Goal: Navigation & Orientation: Find specific page/section

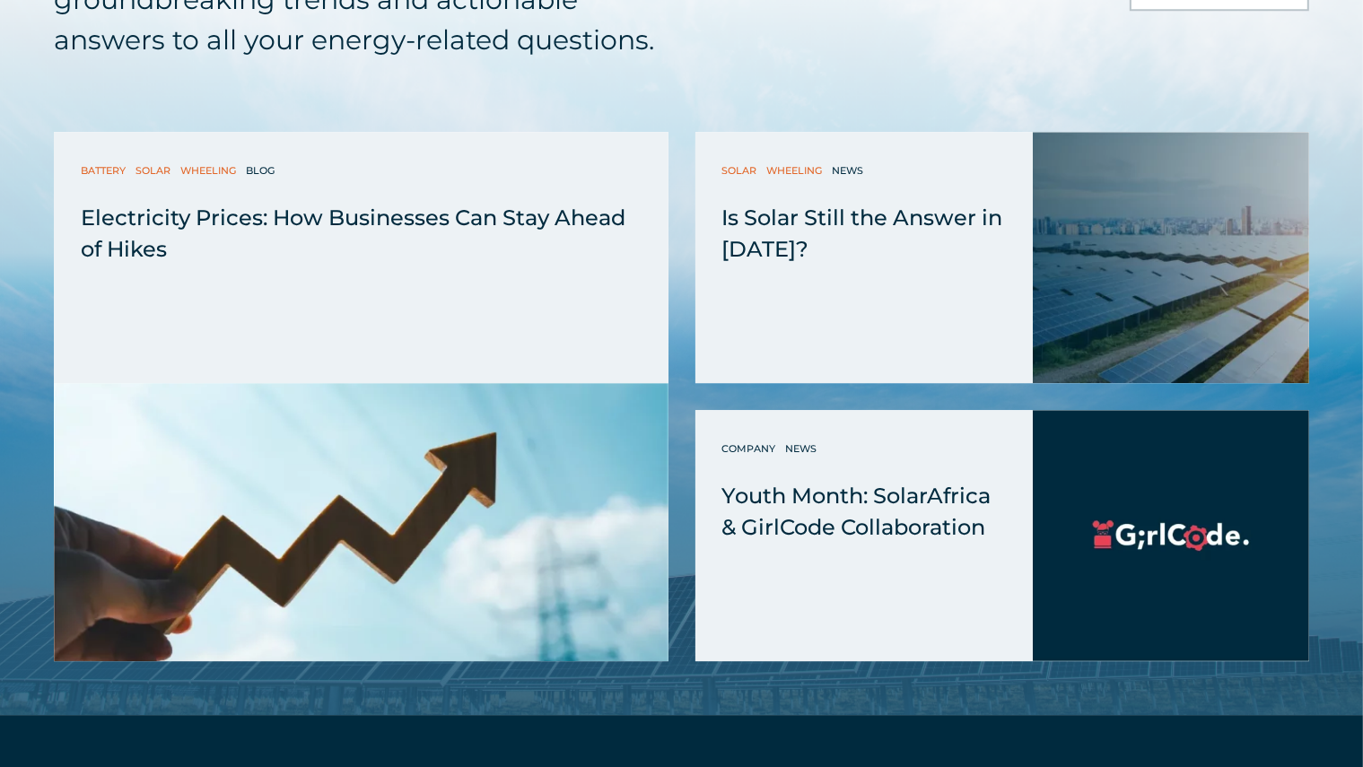
scroll to position [5144, 0]
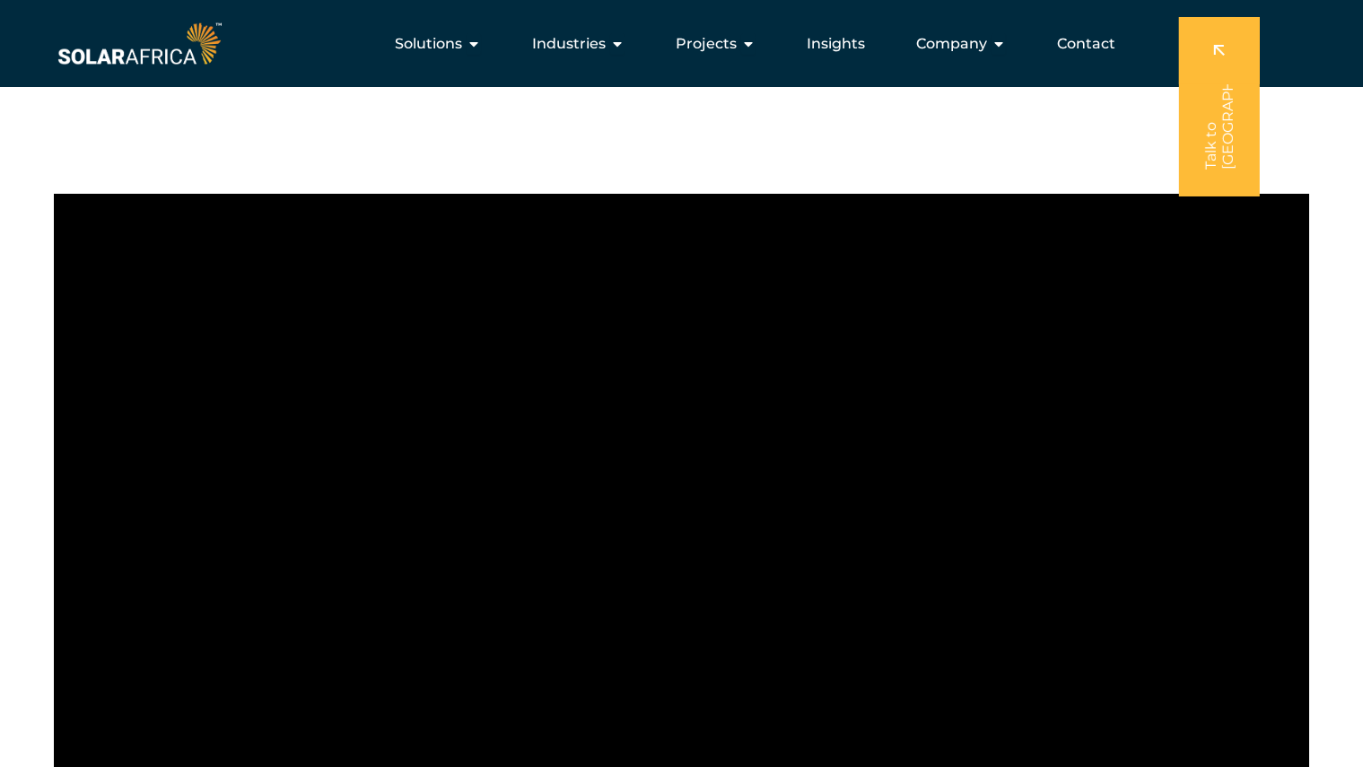
scroll to position [1412, 0]
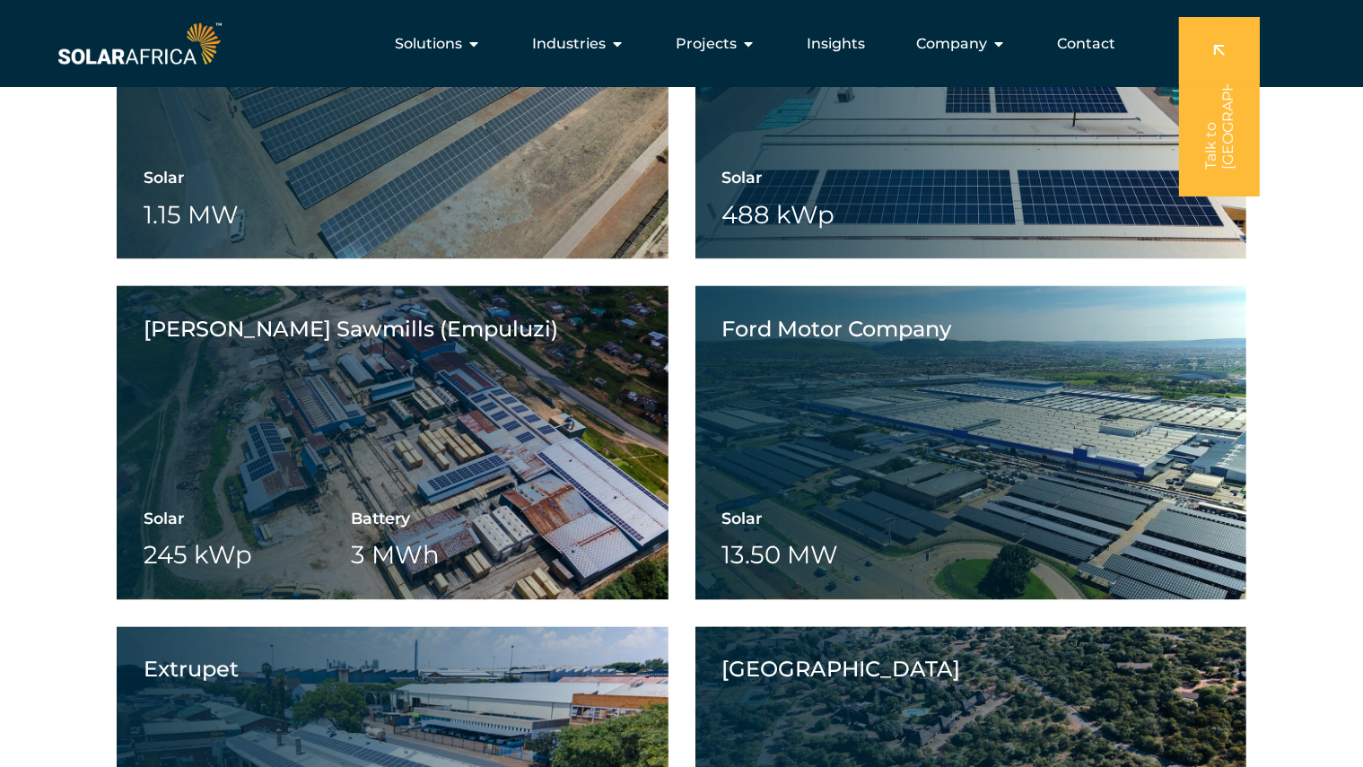
scroll to position [2885, 0]
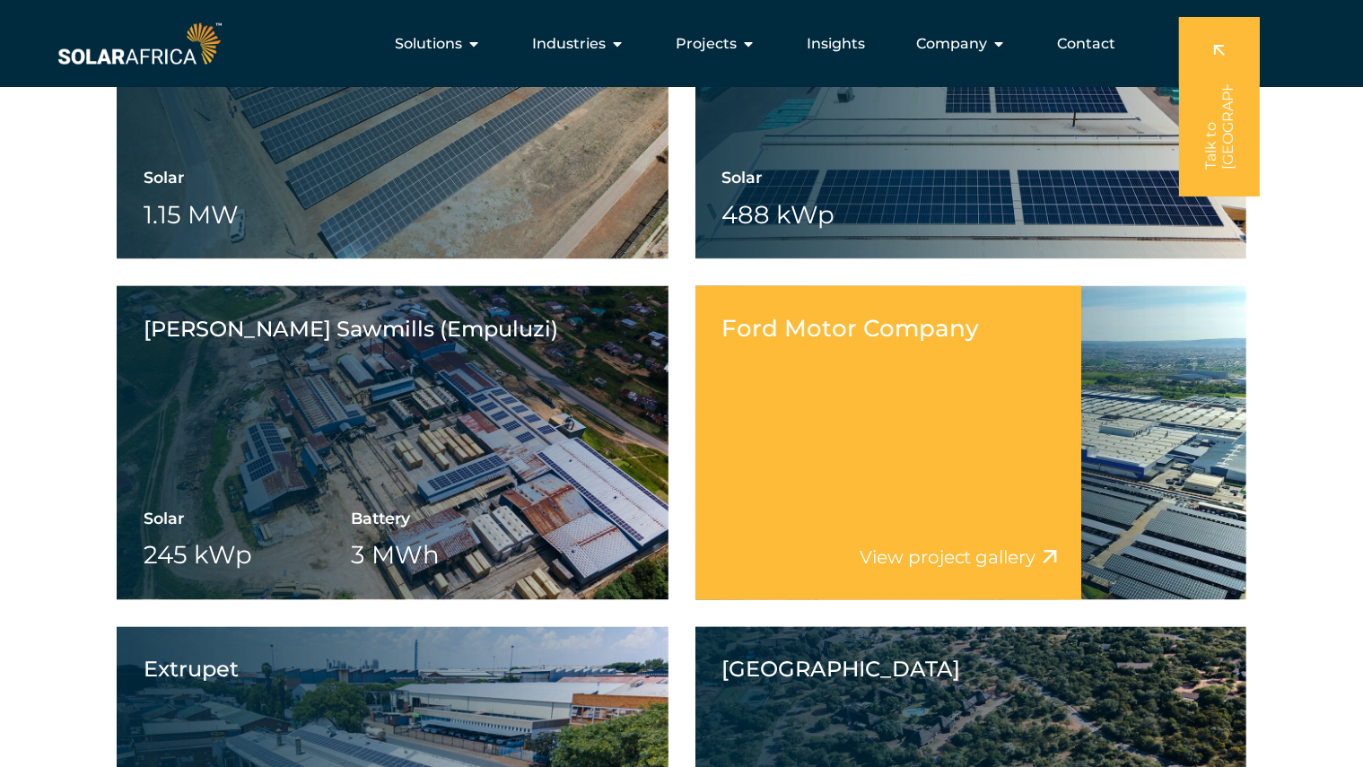
click at [1056, 474] on div "Ford Motor Company View project video View project gallery" at bounding box center [888, 443] width 386 height 314
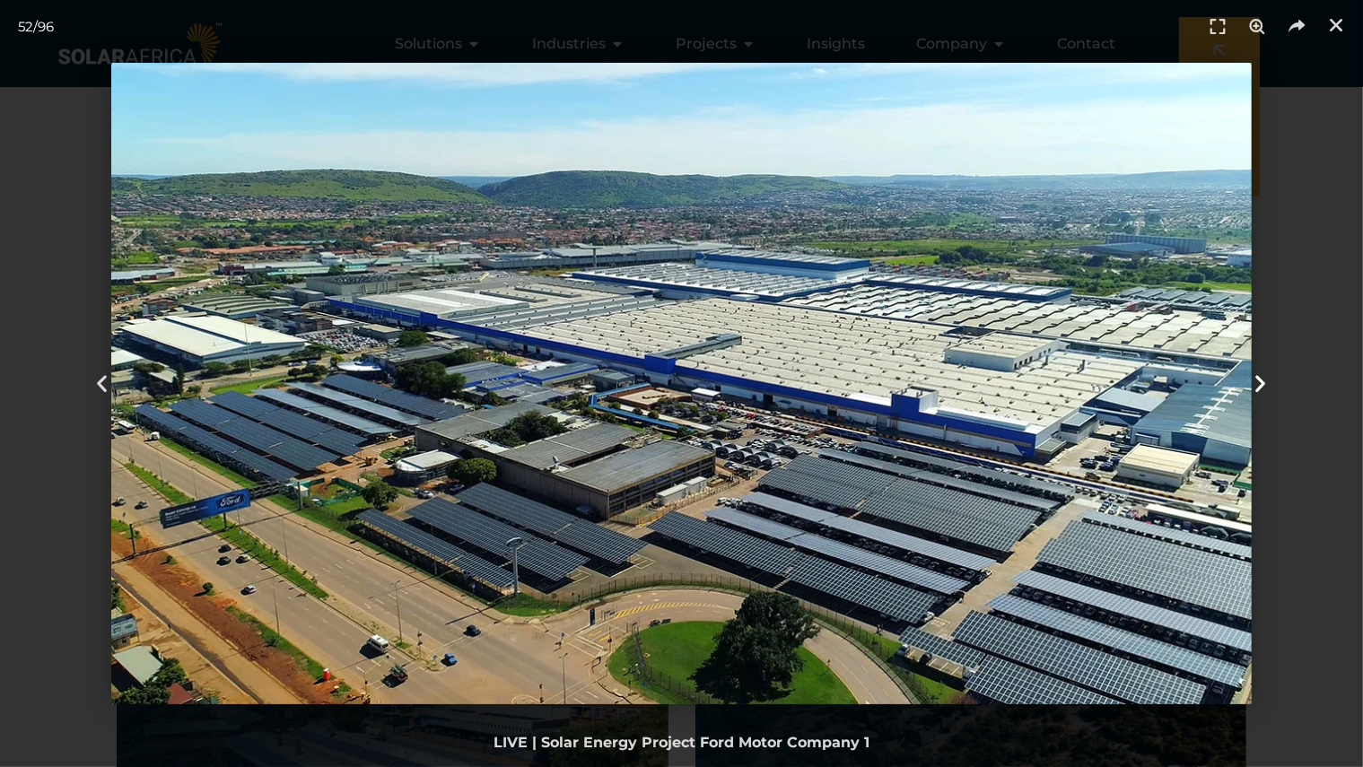
click at [1252, 378] on icon "Next slide" at bounding box center [1260, 383] width 22 height 22
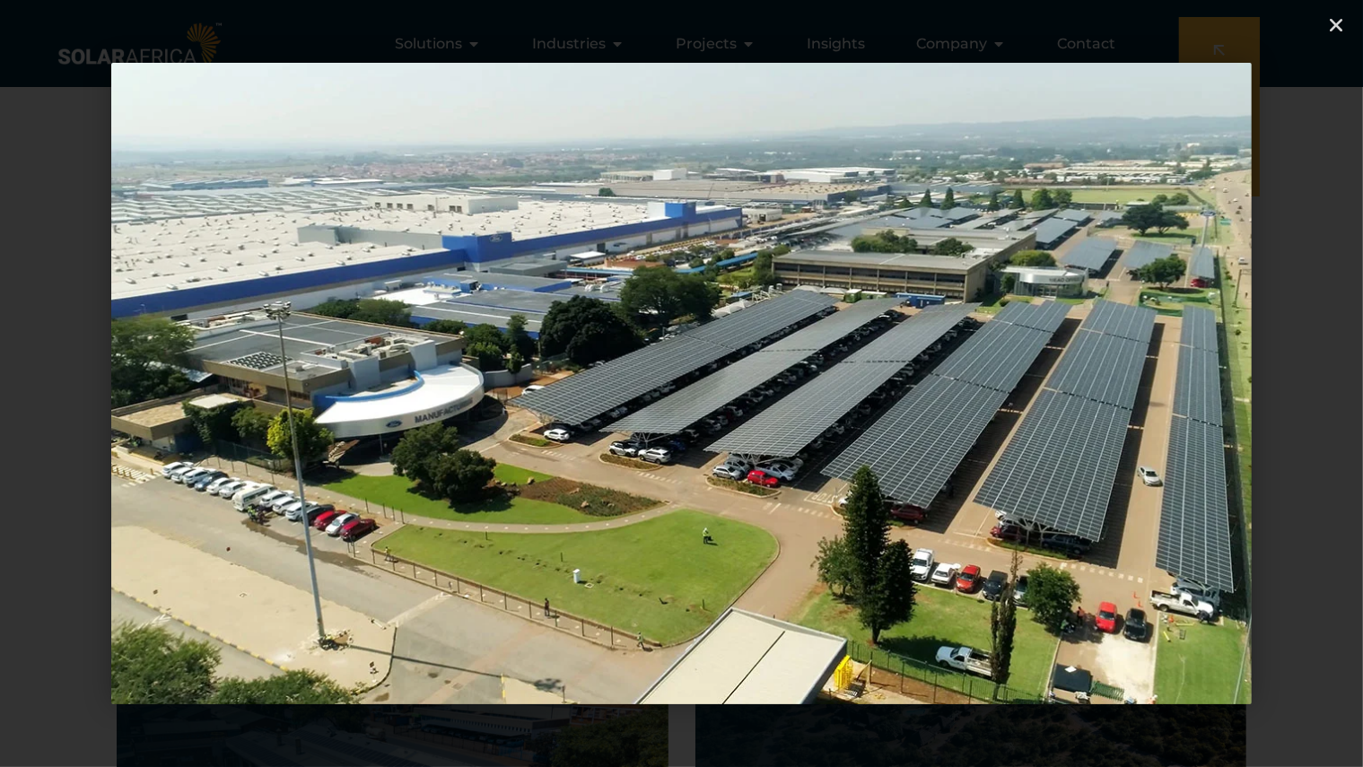
click at [1252, 378] on icon "Next slide" at bounding box center [1260, 383] width 22 height 22
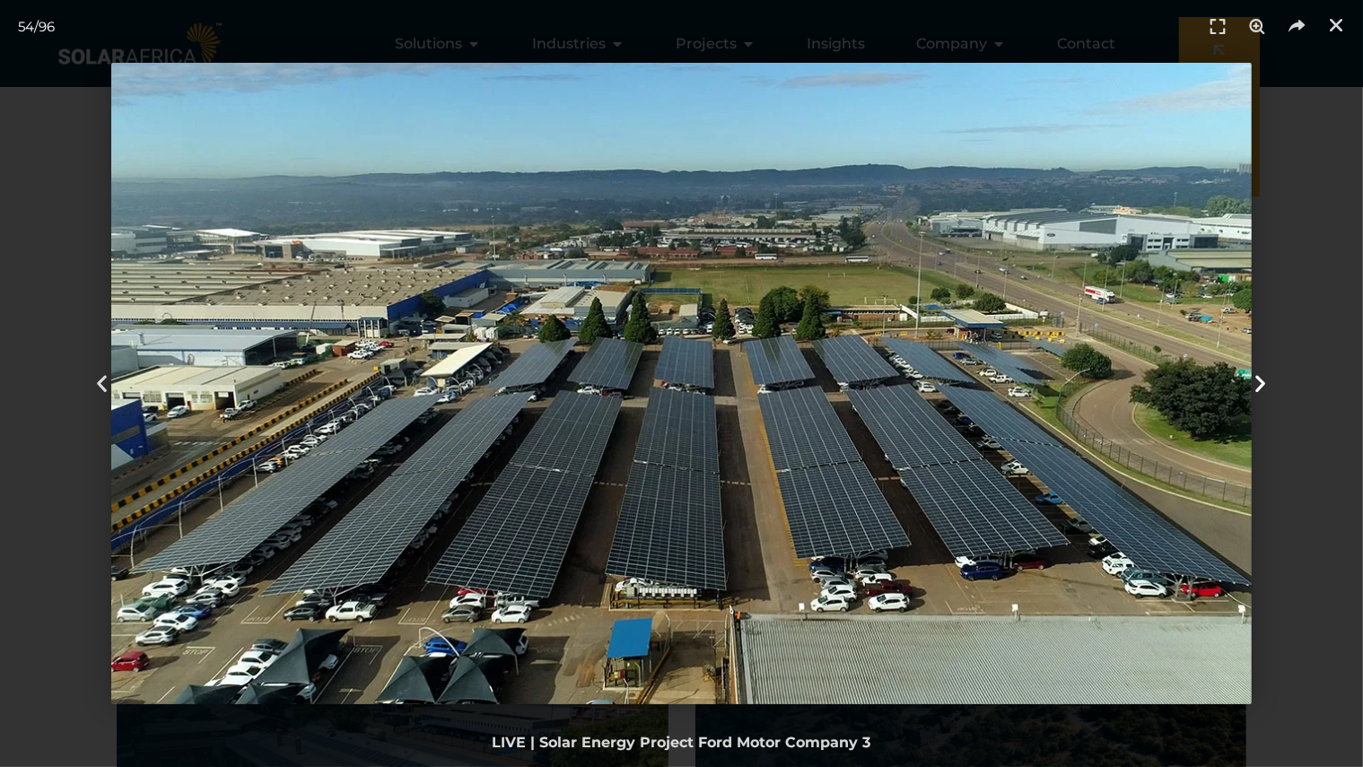
click at [1258, 379] on icon "Next slide" at bounding box center [1260, 383] width 22 height 22
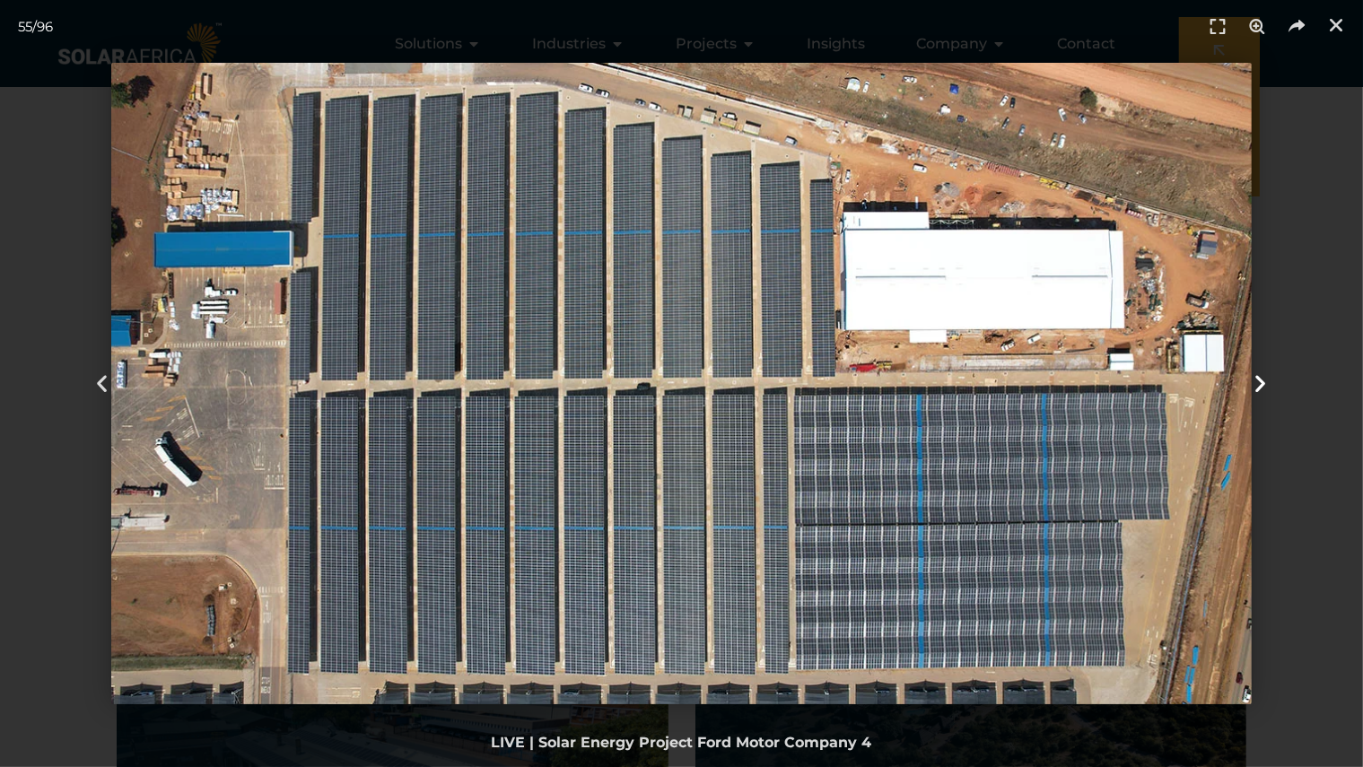
click at [1258, 379] on icon "Next slide" at bounding box center [1260, 383] width 22 height 22
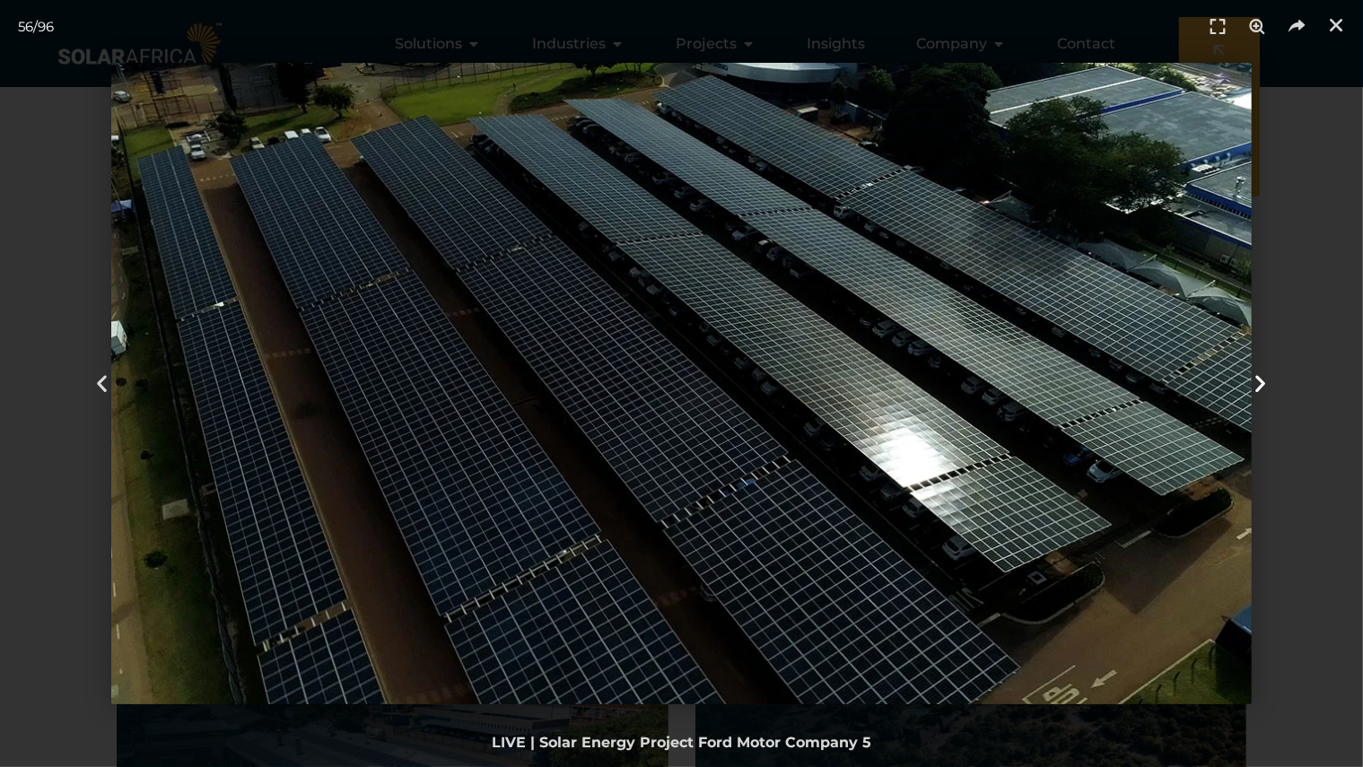
click at [1258, 379] on icon "Next slide" at bounding box center [1260, 383] width 22 height 22
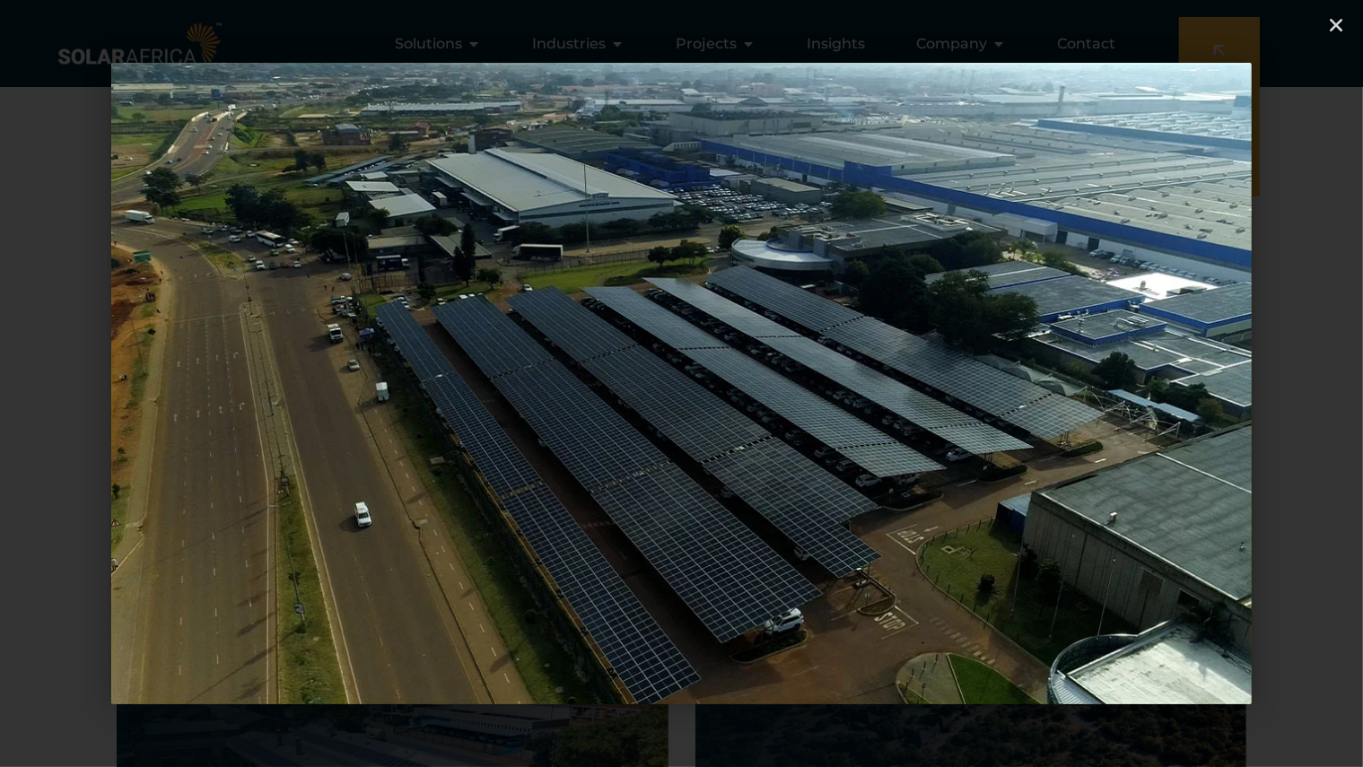
click at [1258, 379] on icon "Next slide" at bounding box center [1260, 383] width 22 height 22
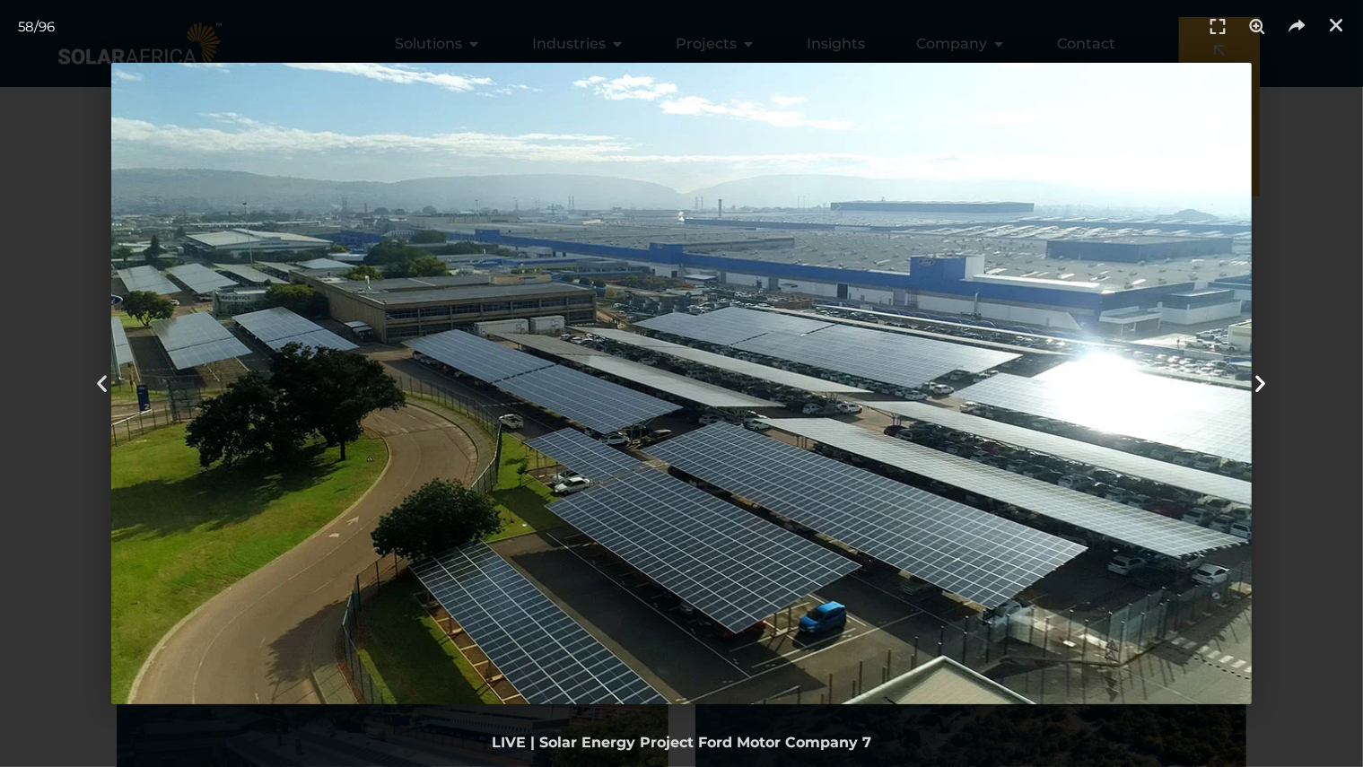
click at [1258, 379] on icon "Next slide" at bounding box center [1260, 383] width 22 height 22
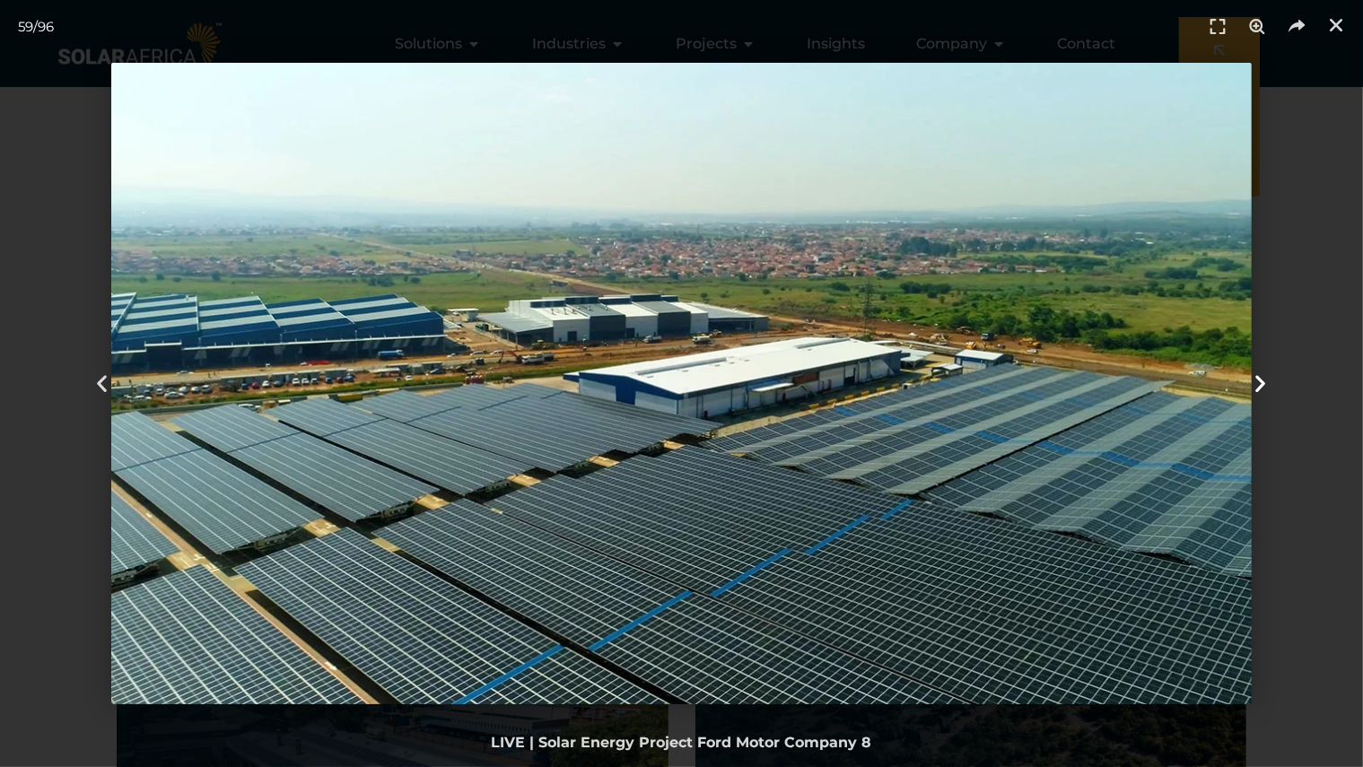
click at [1258, 379] on icon "Next slide" at bounding box center [1260, 383] width 22 height 22
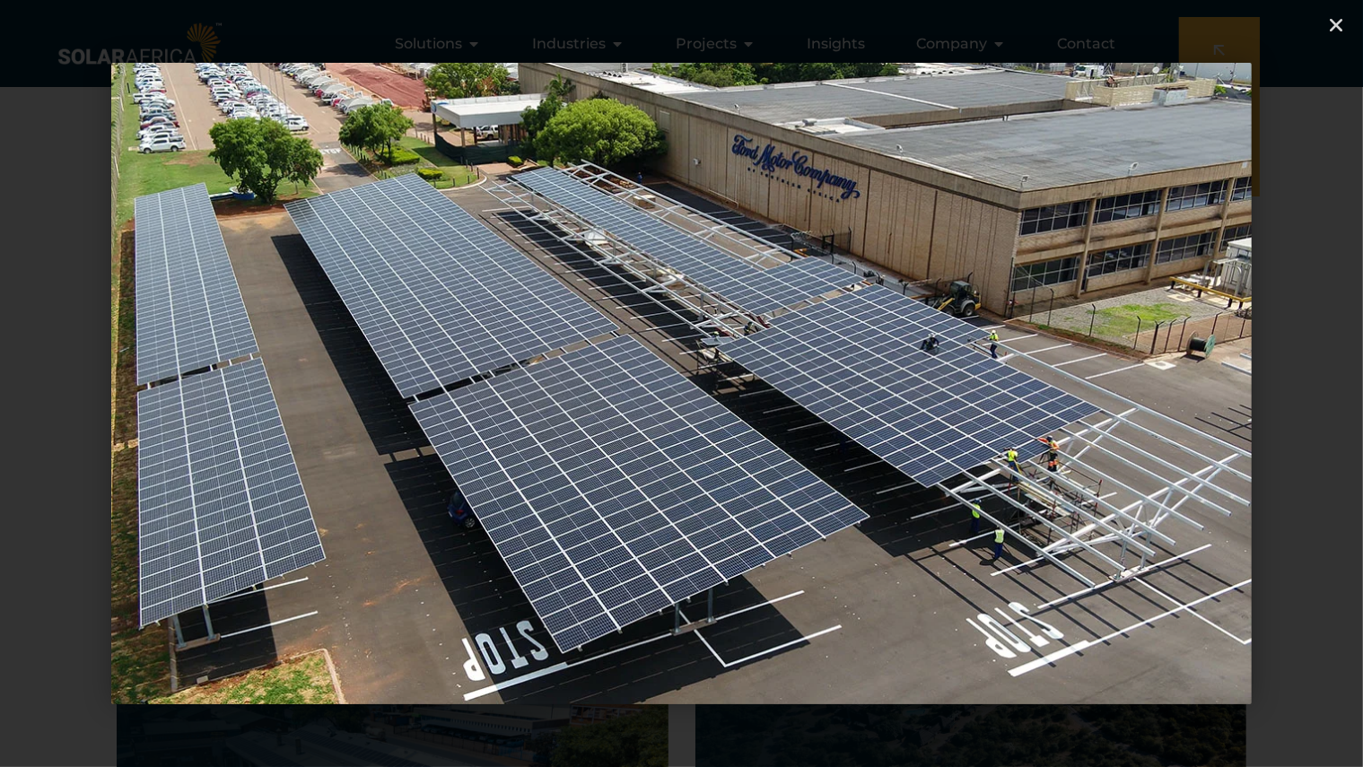
click at [1258, 379] on icon "Next slide" at bounding box center [1260, 383] width 22 height 22
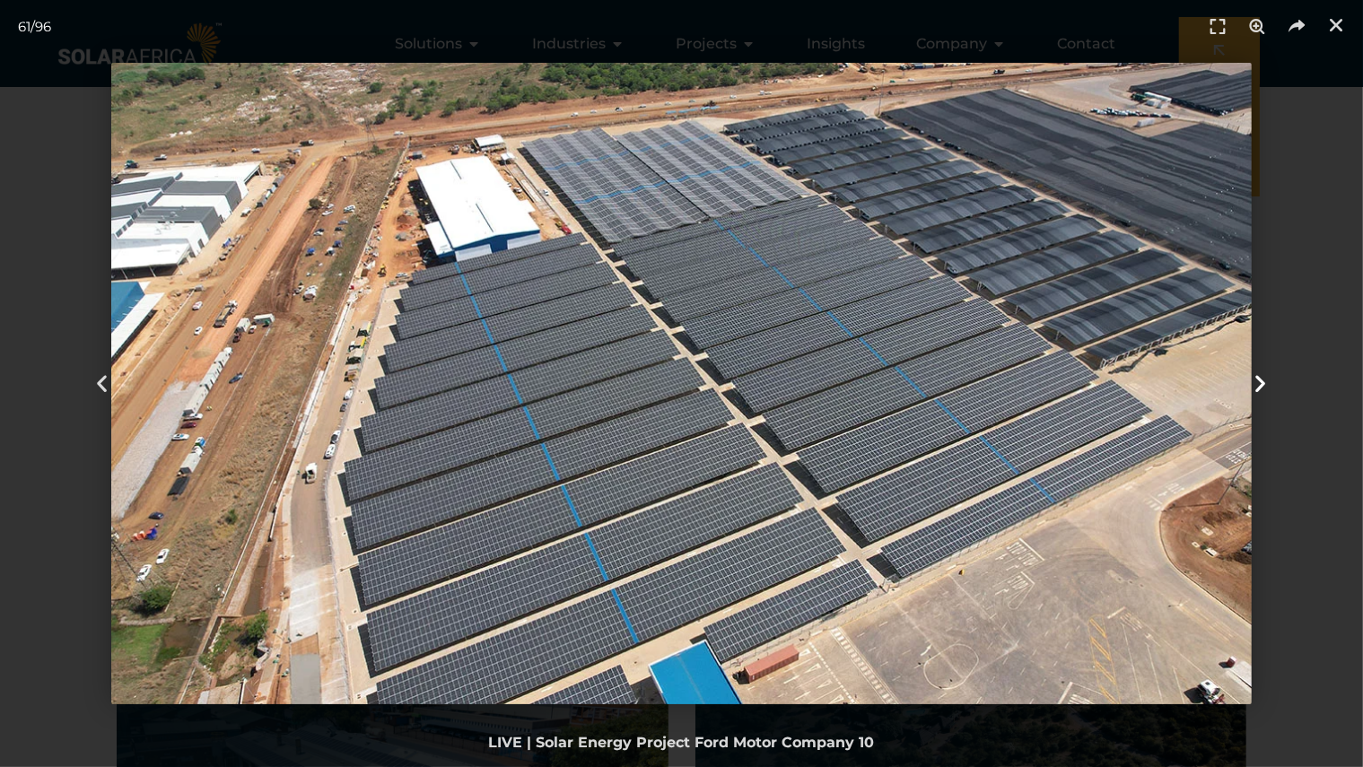
click at [1262, 380] on icon "Next slide" at bounding box center [1260, 383] width 22 height 22
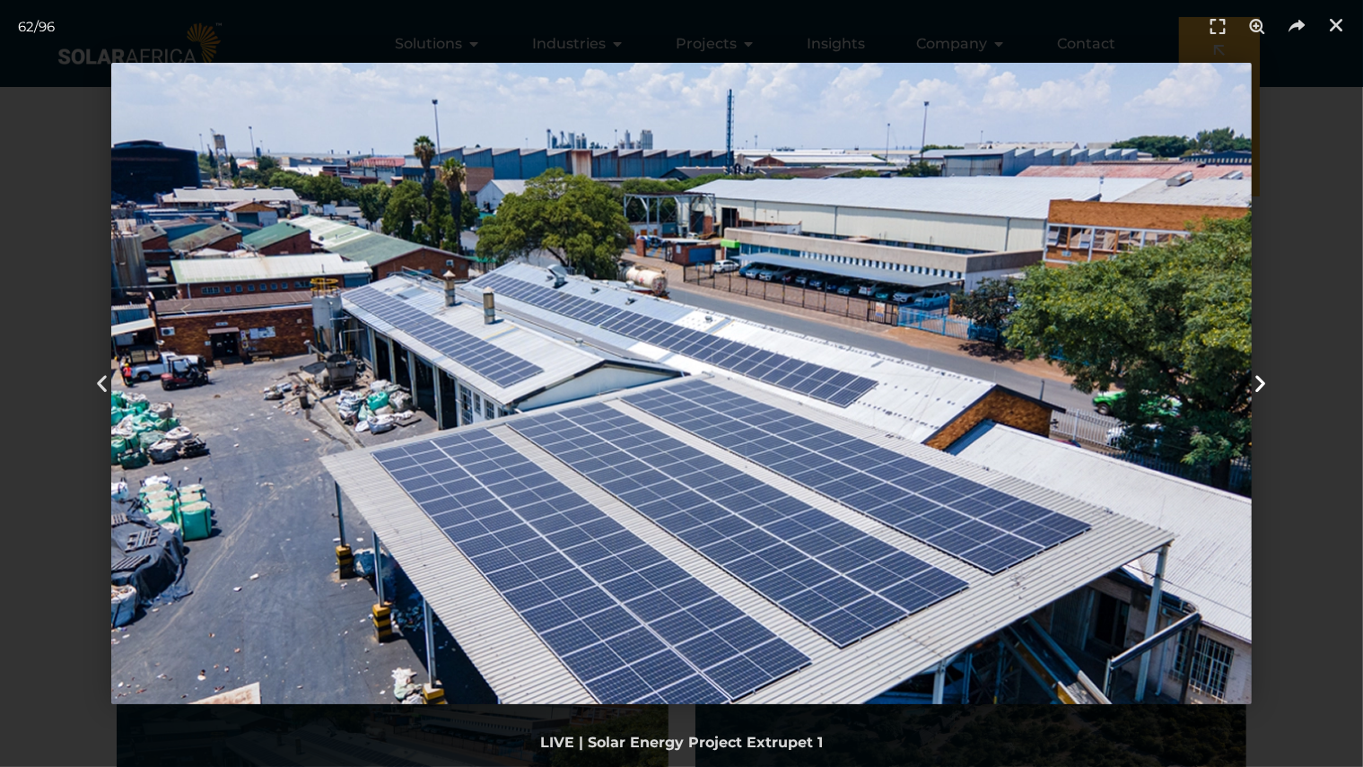
click at [1262, 380] on icon "Next slide" at bounding box center [1260, 383] width 22 height 22
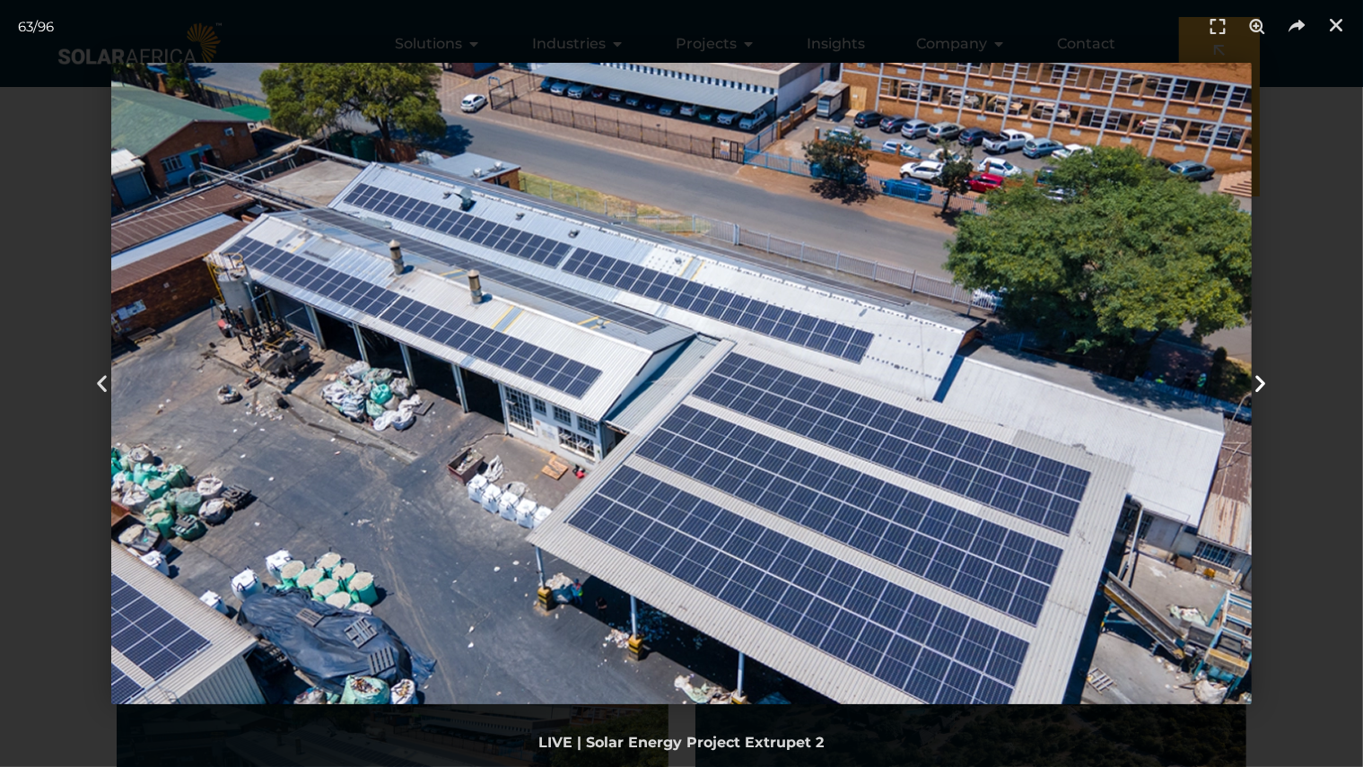
click at [1262, 380] on icon "Next slide" at bounding box center [1260, 383] width 22 height 22
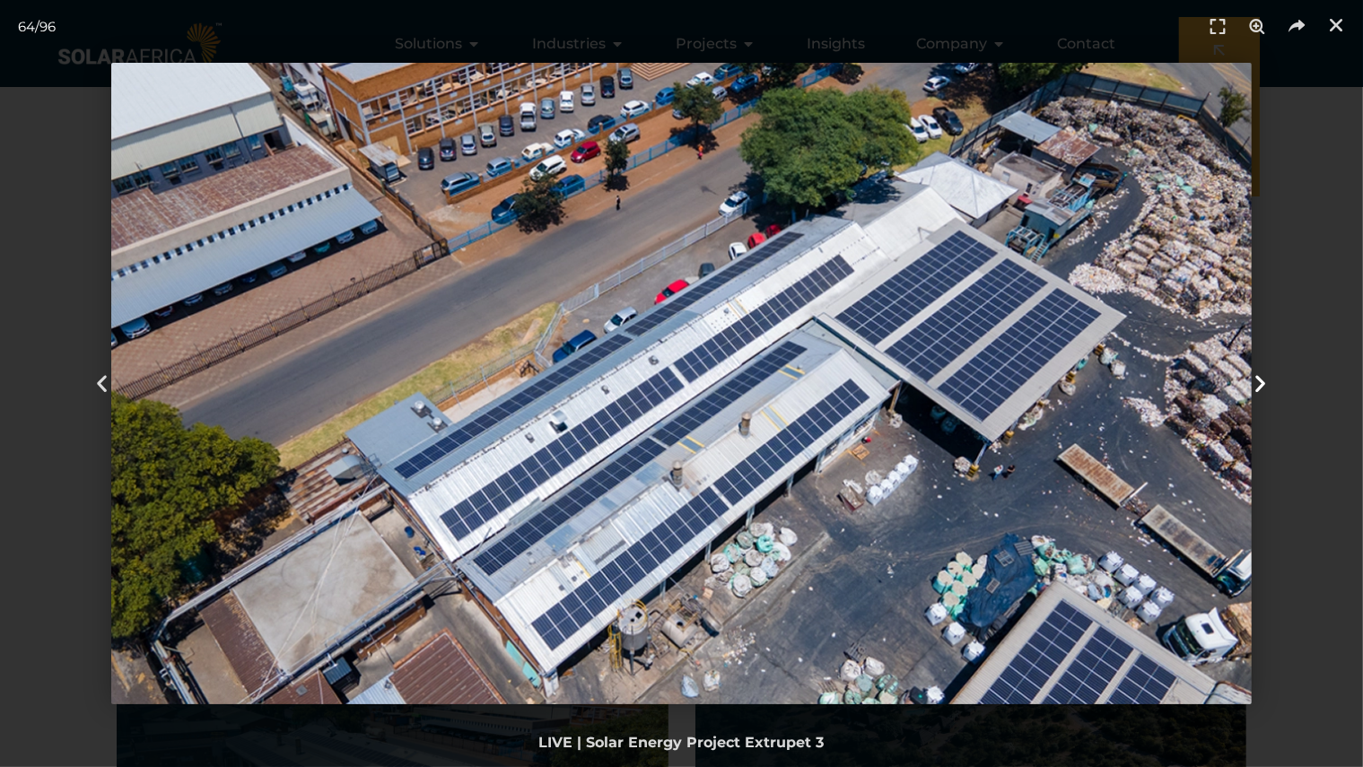
click at [1262, 380] on icon "Next slide" at bounding box center [1260, 383] width 22 height 22
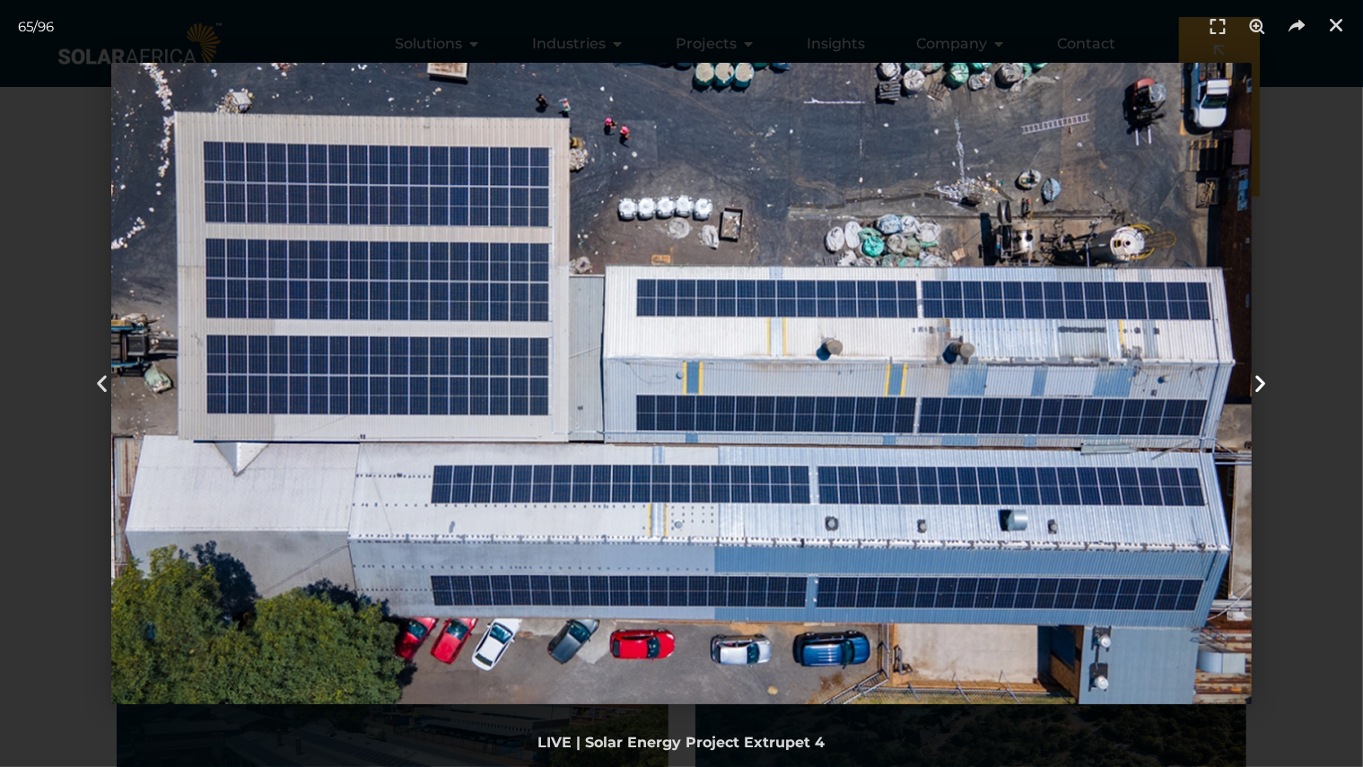
click at [1262, 380] on icon "Next slide" at bounding box center [1260, 383] width 22 height 22
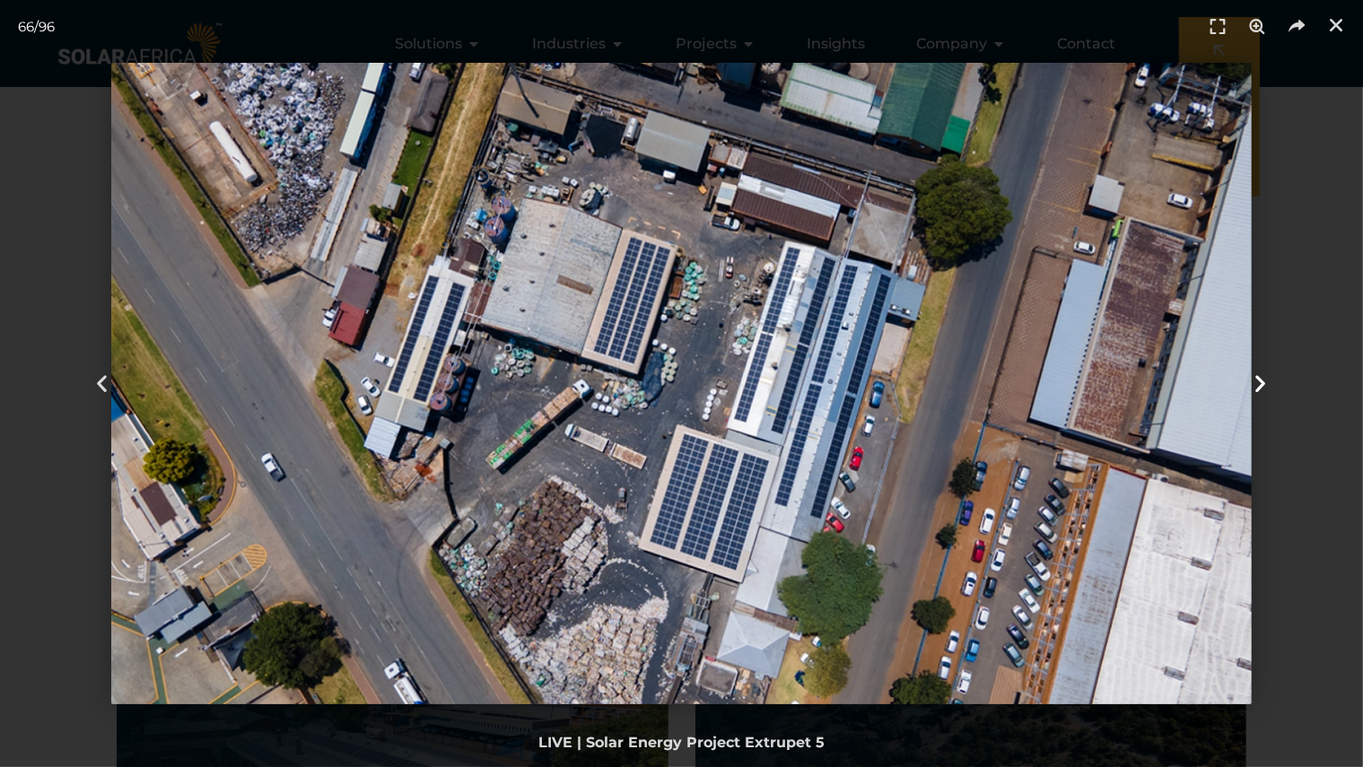
click at [1262, 380] on icon "Next slide" at bounding box center [1260, 383] width 22 height 22
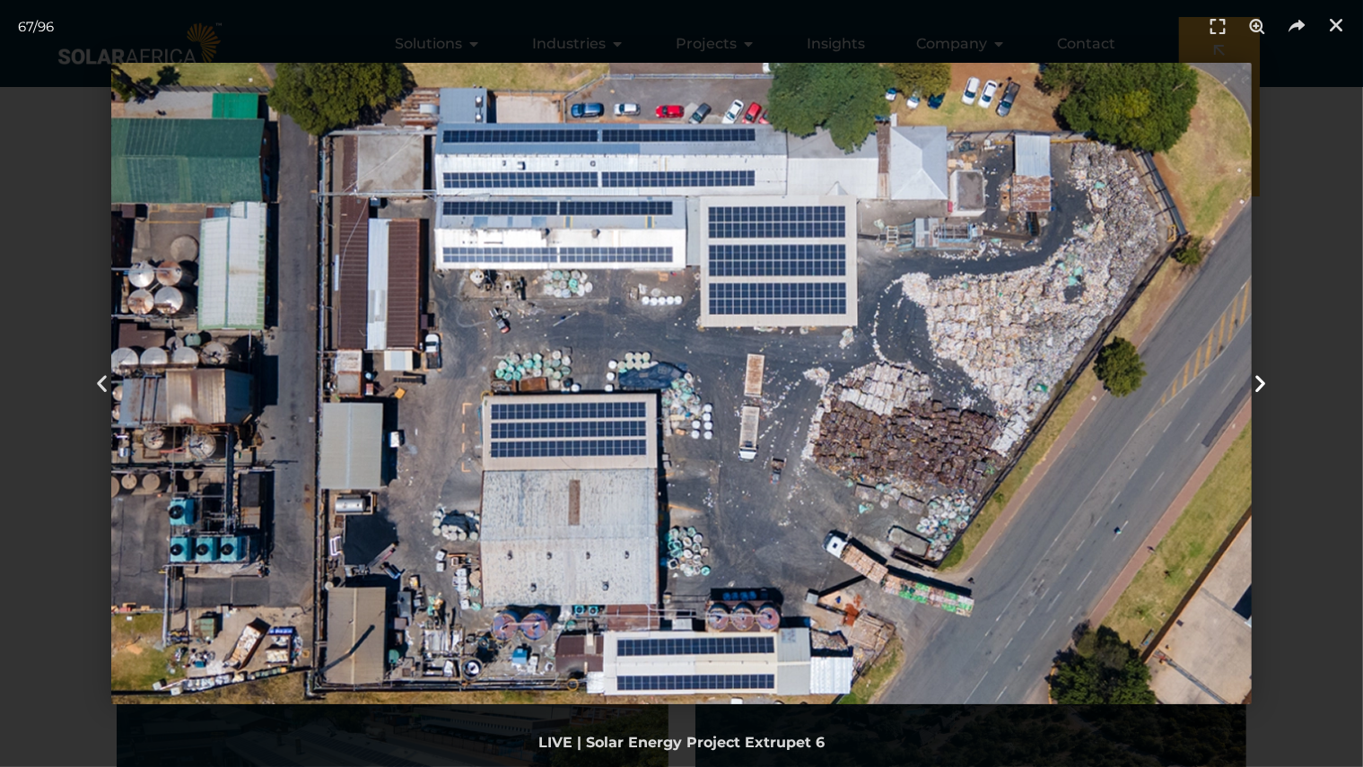
click at [1262, 380] on icon "Next slide" at bounding box center [1260, 383] width 22 height 22
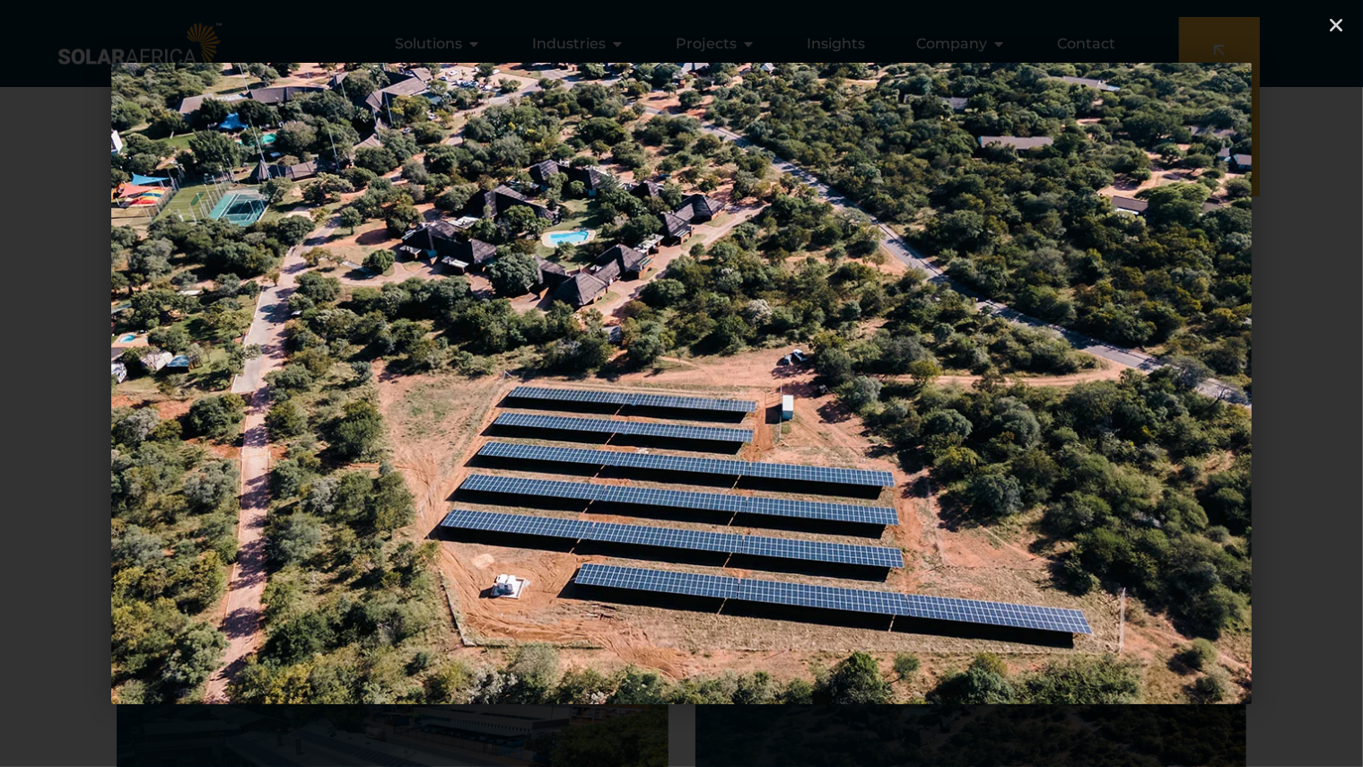
click at [1262, 380] on icon "Next slide" at bounding box center [1260, 383] width 22 height 22
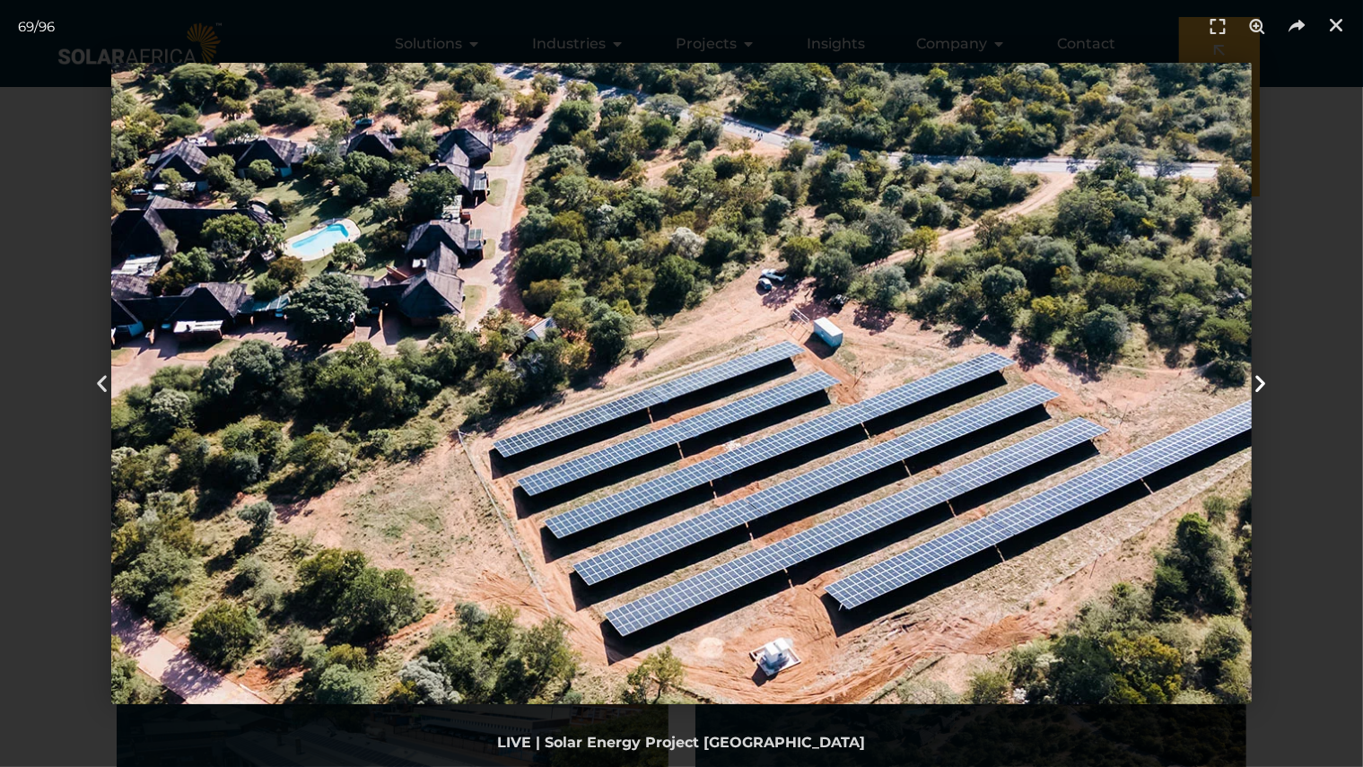
click at [1262, 380] on icon "Next slide" at bounding box center [1260, 383] width 22 height 22
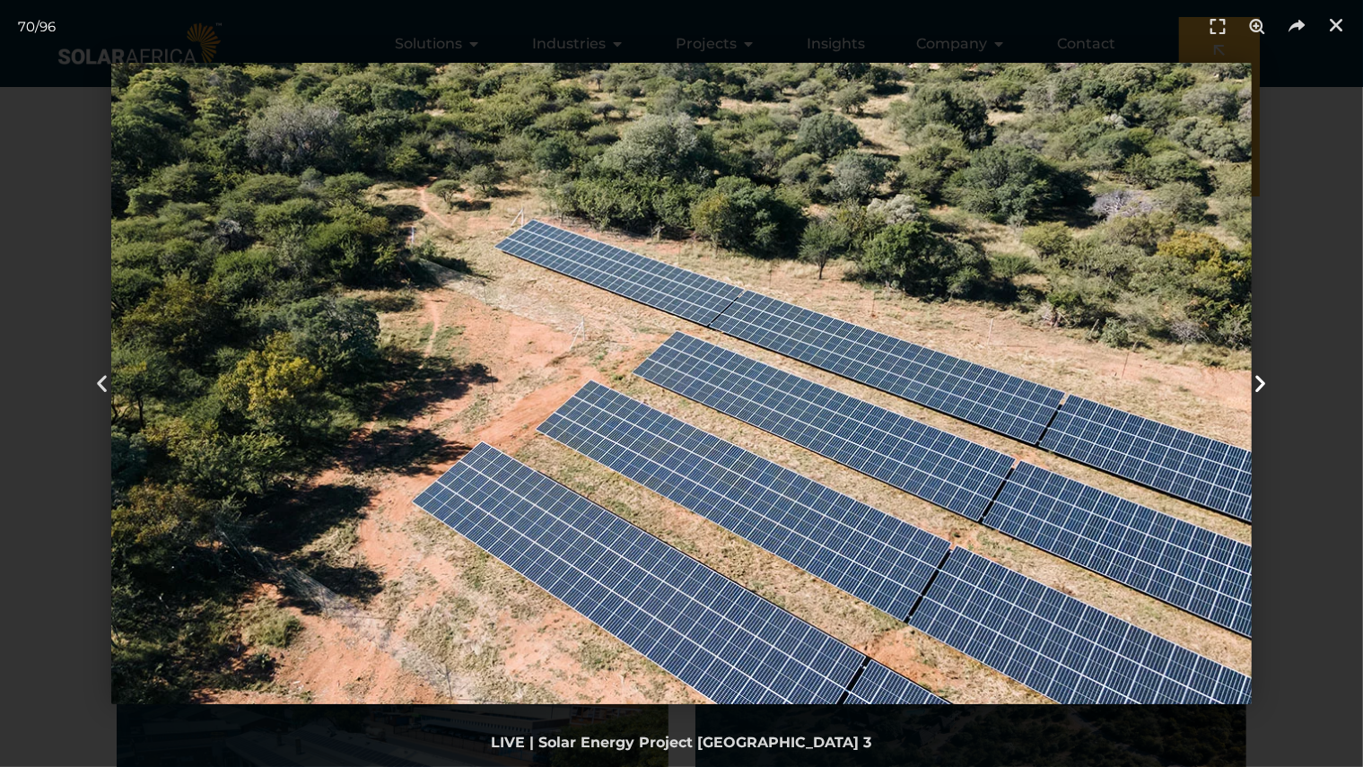
click at [1262, 380] on icon "Next slide" at bounding box center [1260, 383] width 22 height 22
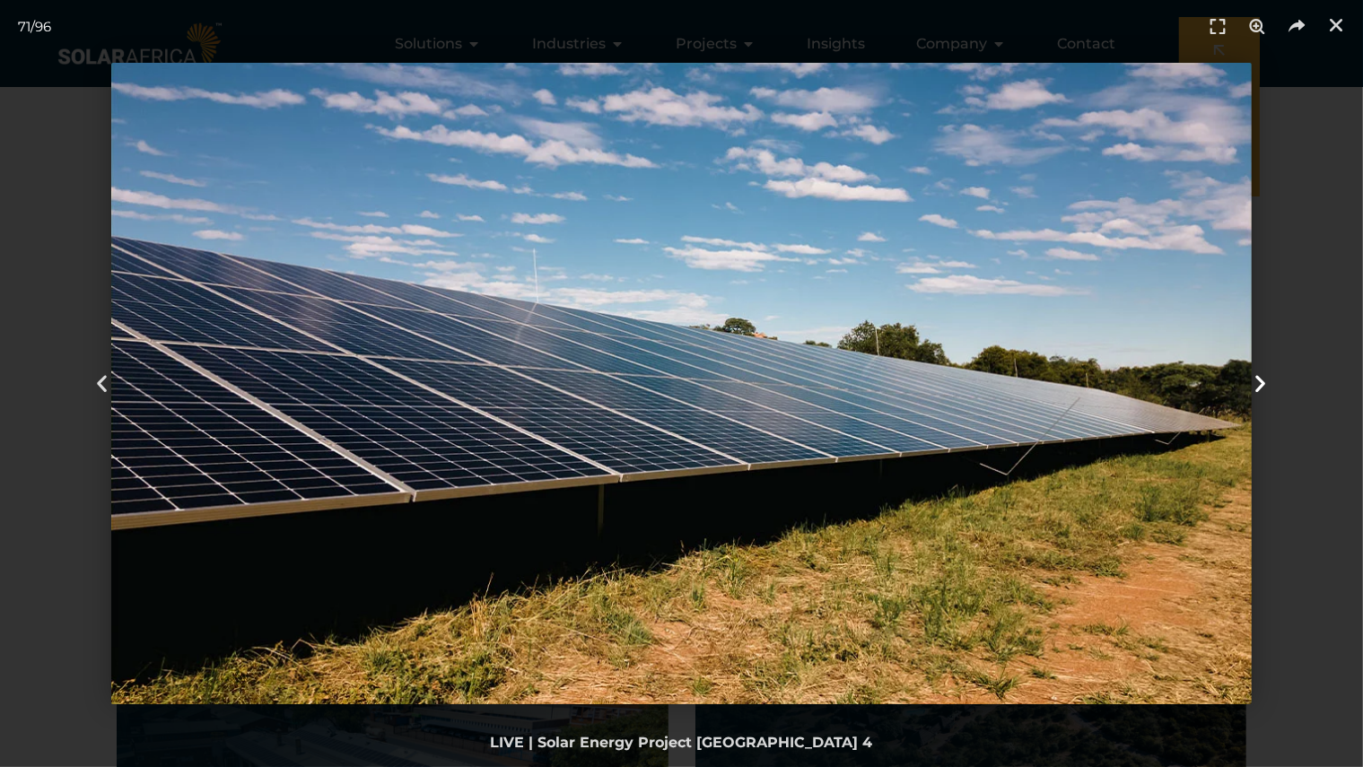
click at [1262, 380] on icon "Next slide" at bounding box center [1260, 383] width 22 height 22
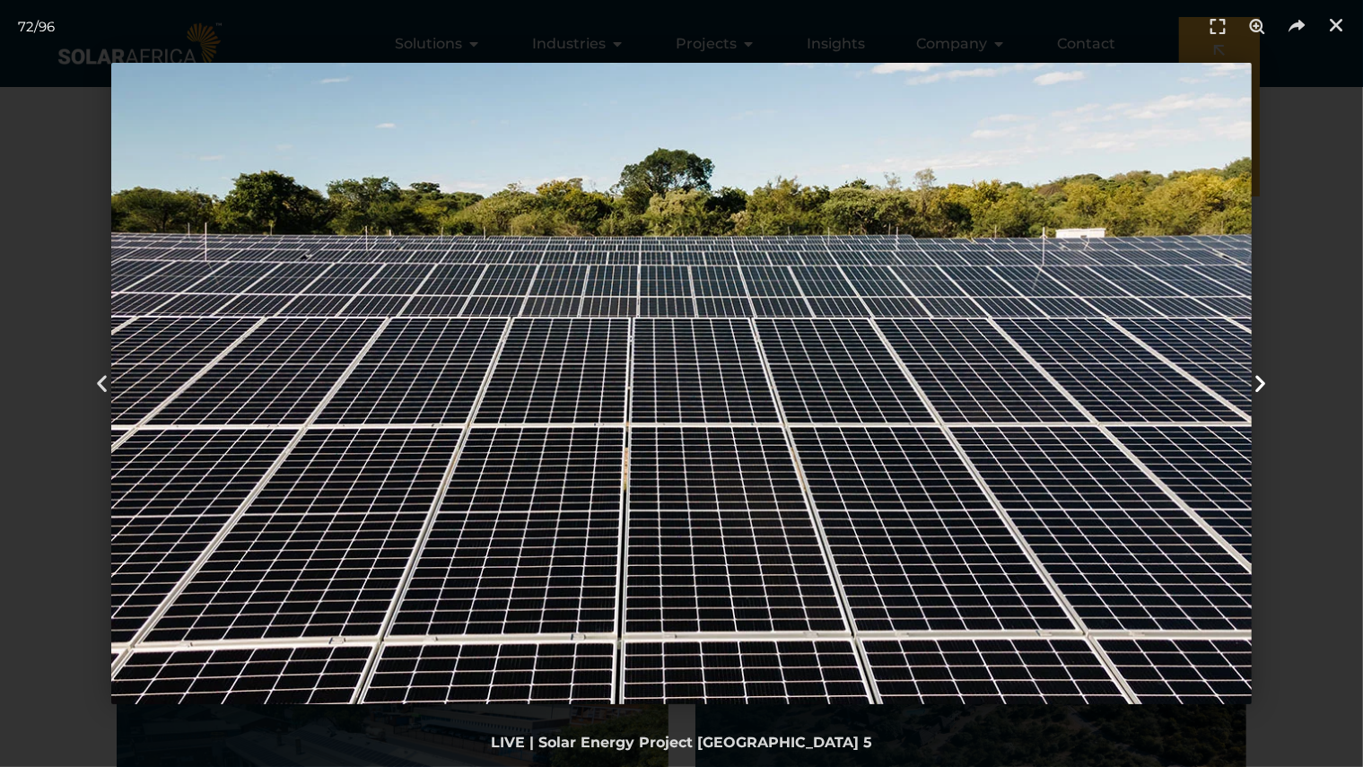
click at [1262, 380] on icon "Next slide" at bounding box center [1260, 383] width 22 height 22
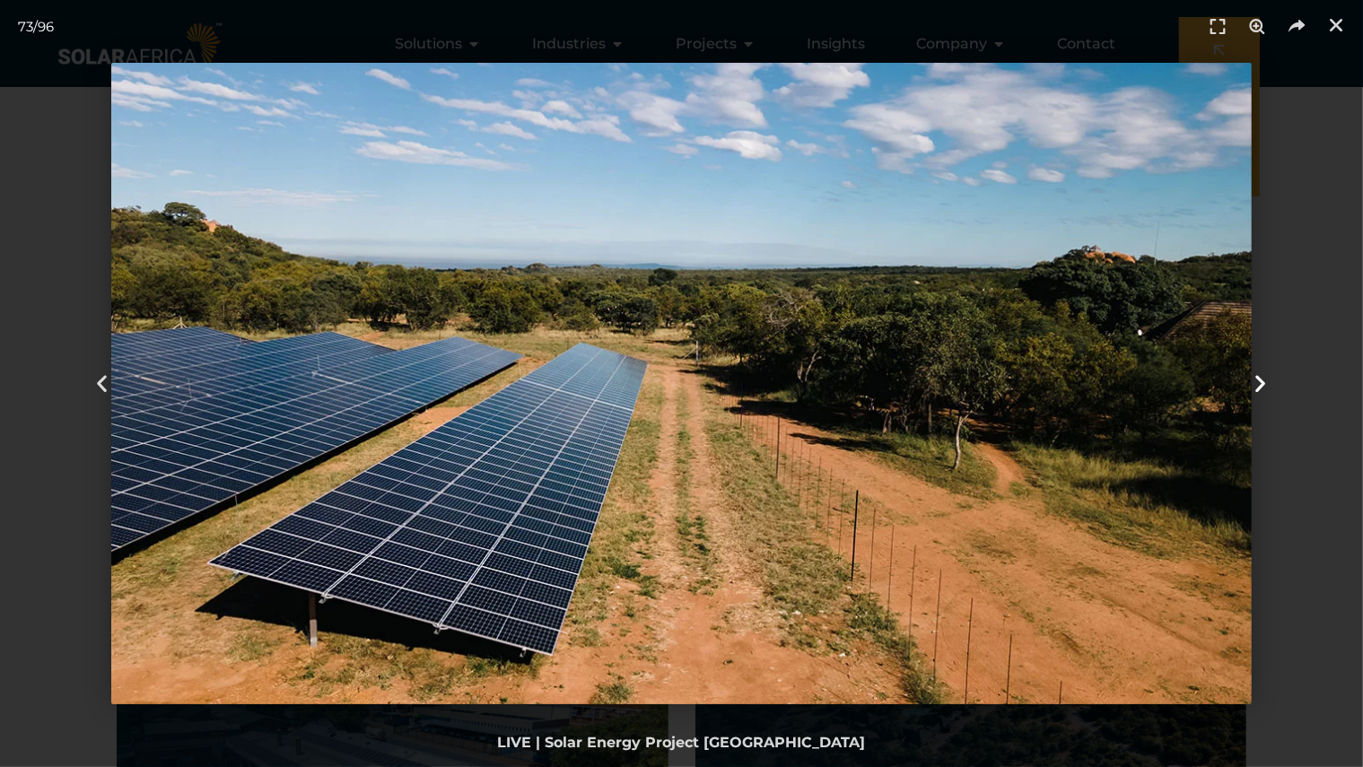
click at [1262, 380] on icon "Next slide" at bounding box center [1260, 383] width 22 height 22
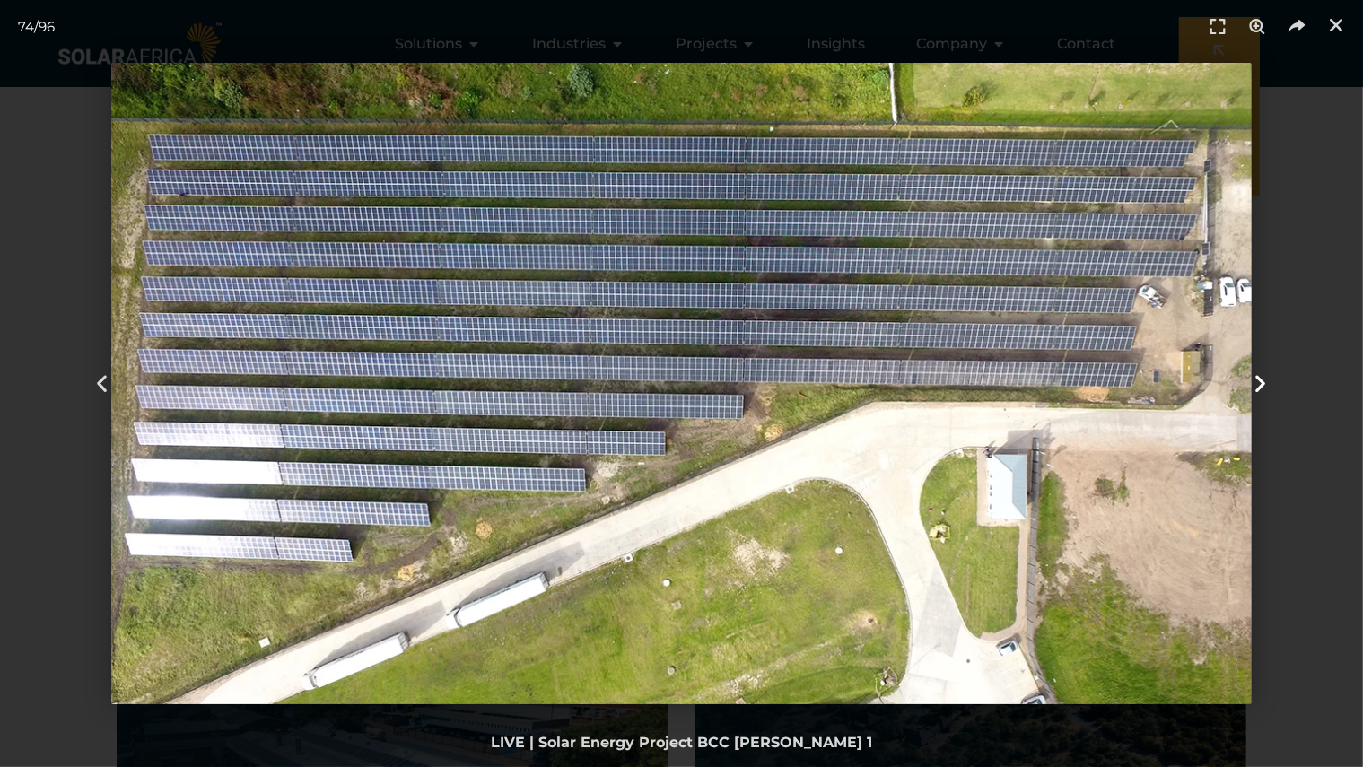
click at [1262, 380] on icon "Next slide" at bounding box center [1260, 383] width 22 height 22
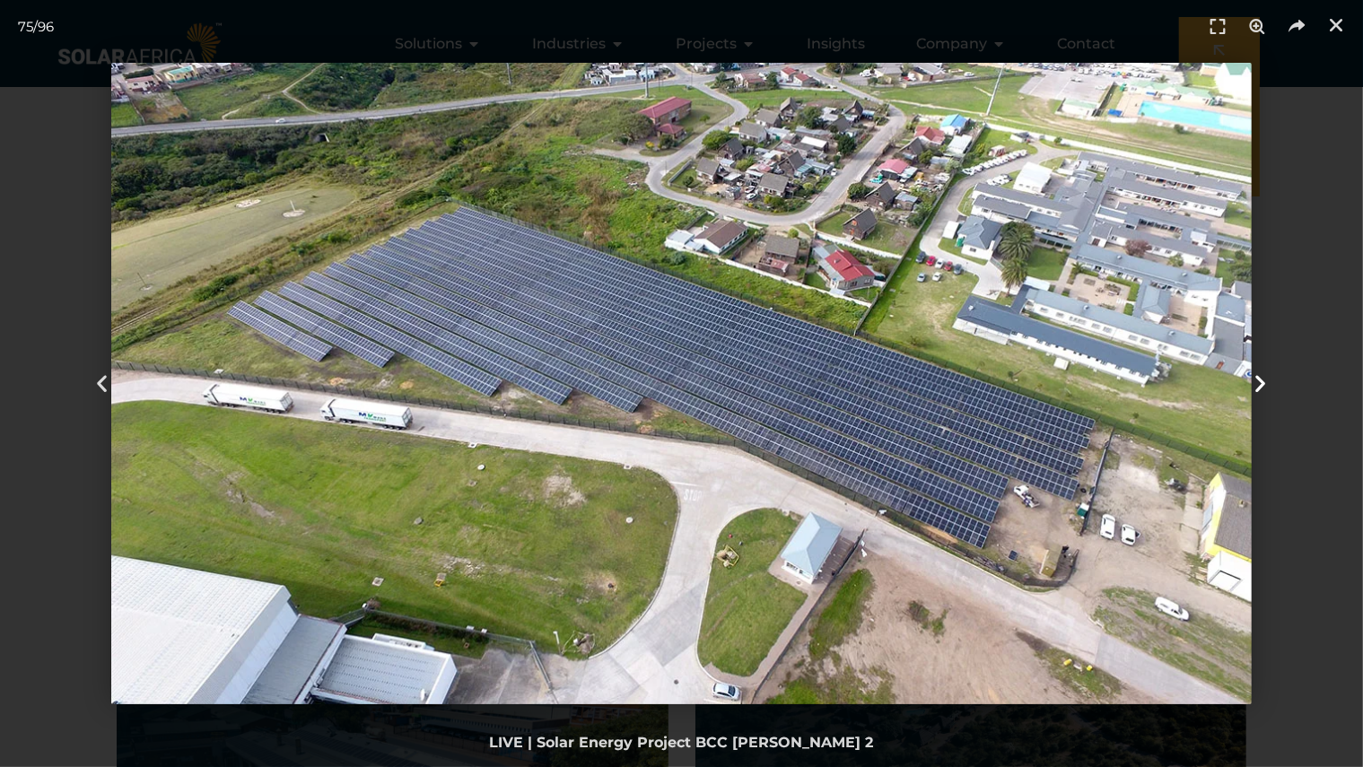
click at [1262, 380] on icon "Next slide" at bounding box center [1260, 383] width 22 height 22
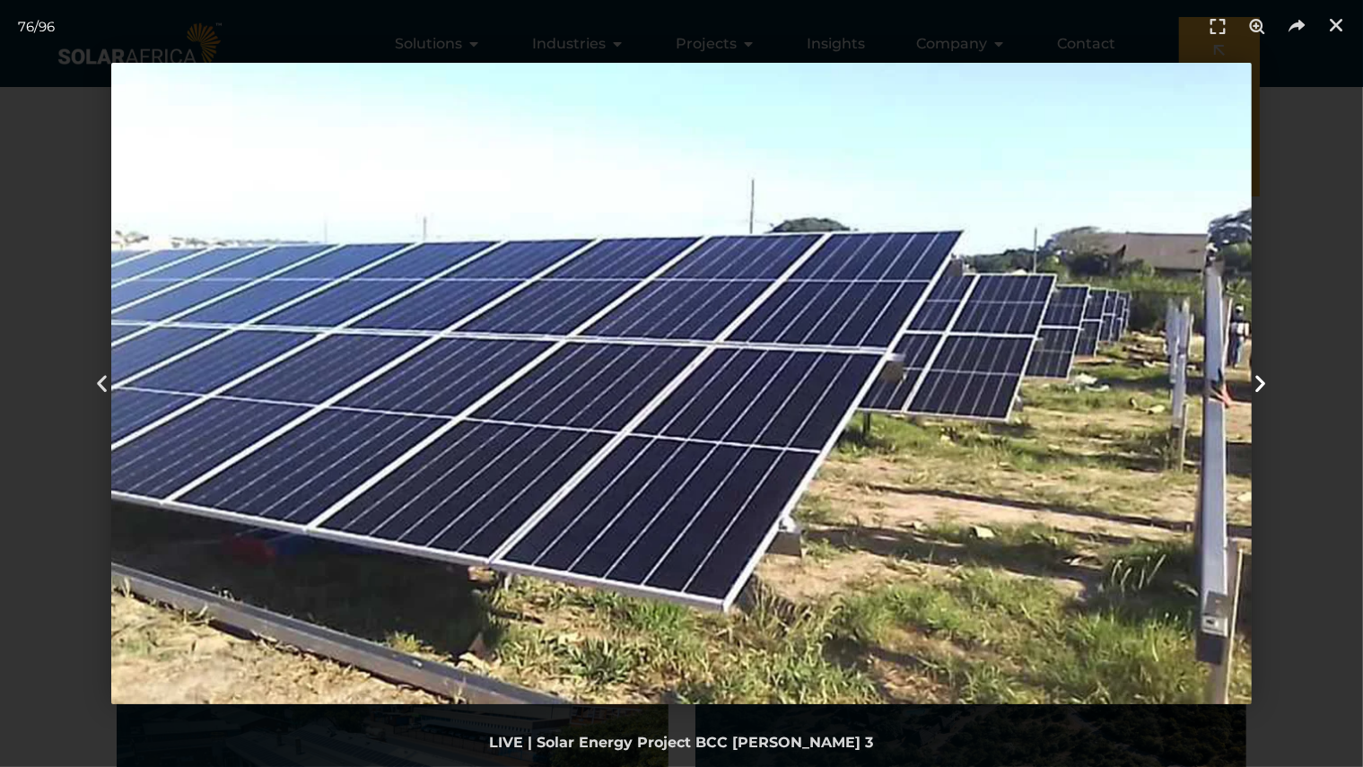
click at [1262, 380] on icon "Next slide" at bounding box center [1260, 383] width 22 height 22
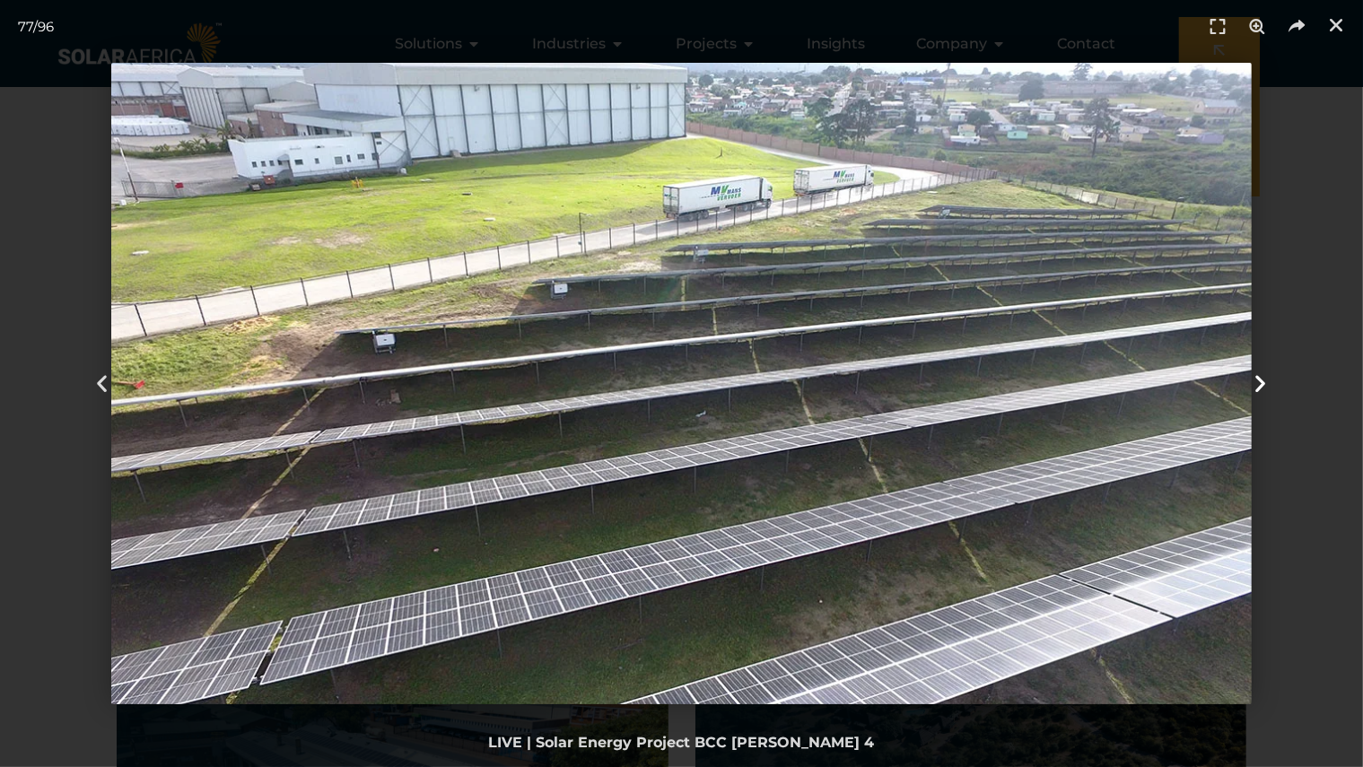
click at [1262, 380] on icon "Next slide" at bounding box center [1260, 383] width 22 height 22
